Goal: Information Seeking & Learning: Learn about a topic

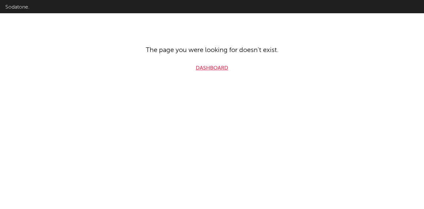
click at [204, 69] on link "Dashboard" at bounding box center [212, 68] width 32 height 8
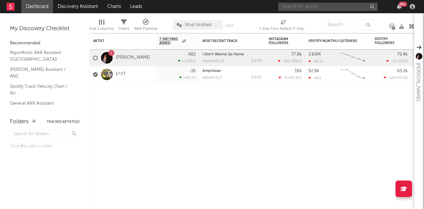
click at [353, 7] on input "text" at bounding box center [327, 7] width 99 height 8
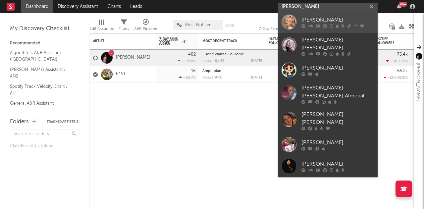
type input "[PERSON_NAME]"
click at [299, 26] on link "[PERSON_NAME]" at bounding box center [327, 22] width 99 height 22
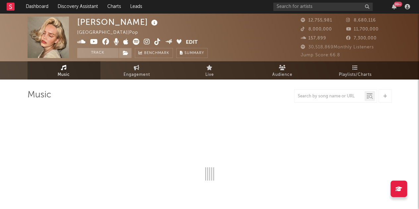
select select "6m"
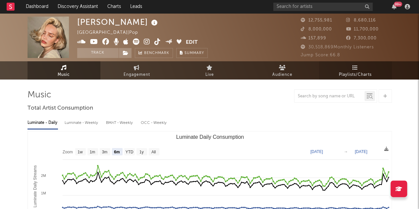
click at [357, 72] on span "Playlists/Charts" at bounding box center [355, 75] width 33 height 8
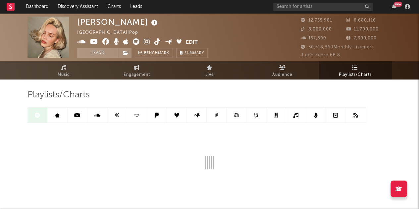
scroll to position [23, 0]
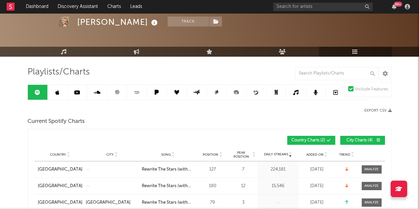
click at [352, 137] on button "City Charts ( 4 )" at bounding box center [362, 140] width 45 height 9
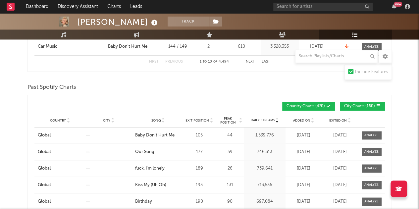
scroll to position [401, 0]
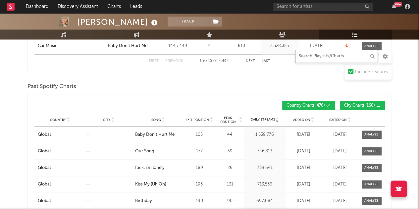
click at [315, 58] on input "text" at bounding box center [336, 56] width 83 height 13
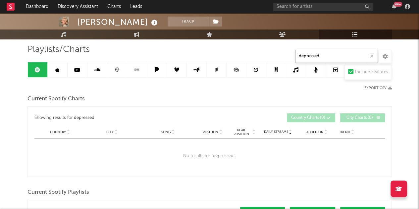
scroll to position [0, 0]
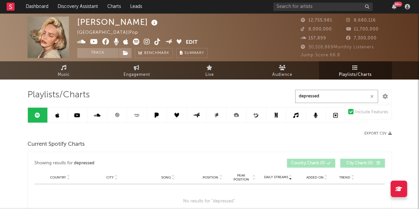
type input "depressed"
click at [120, 141] on div "Current Spotify Charts" at bounding box center [210, 144] width 365 height 11
